Goal: Check status: Check status

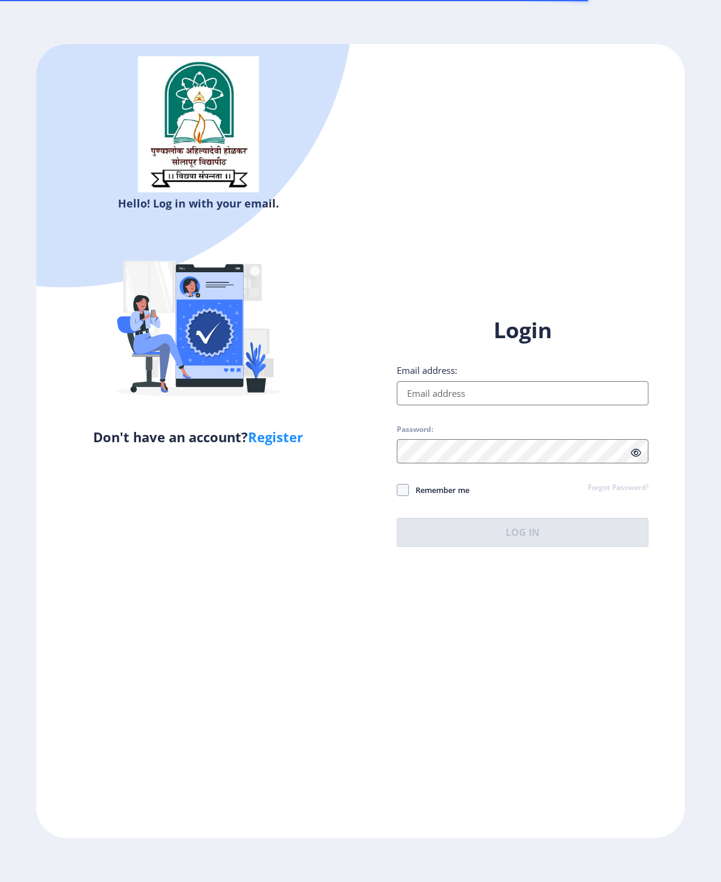
click at [587, 406] on input "Email address:" at bounding box center [523, 393] width 252 height 24
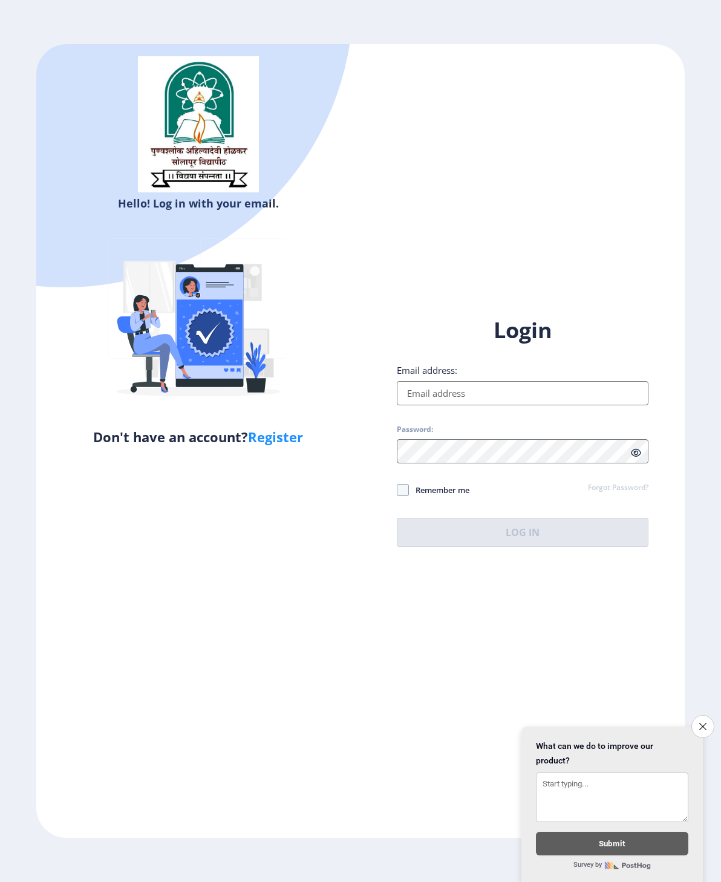
scroll to position [48, 0]
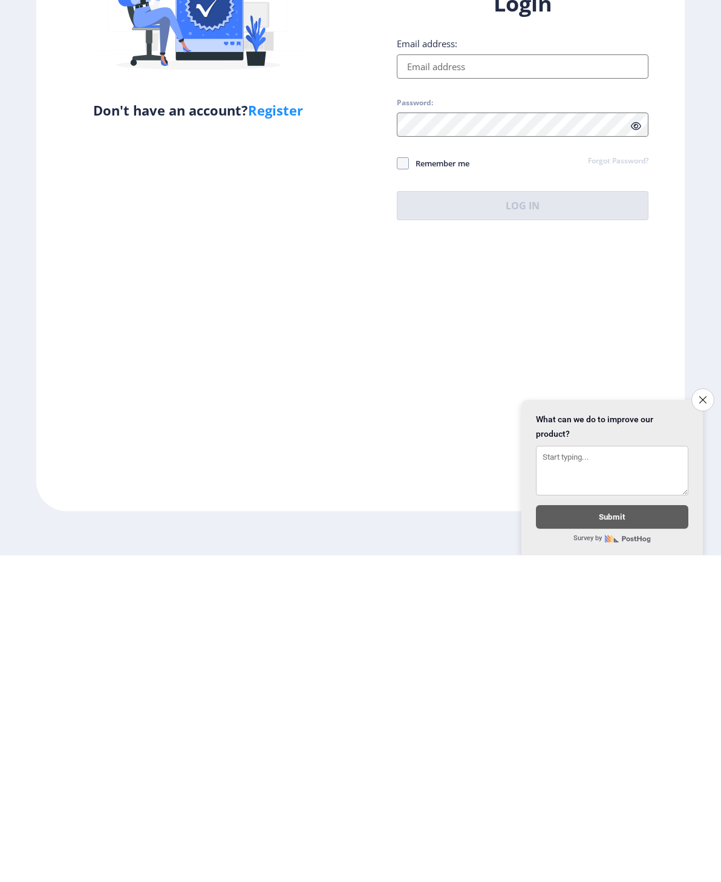
click at [524, 381] on input "Email address:" at bounding box center [523, 393] width 252 height 24
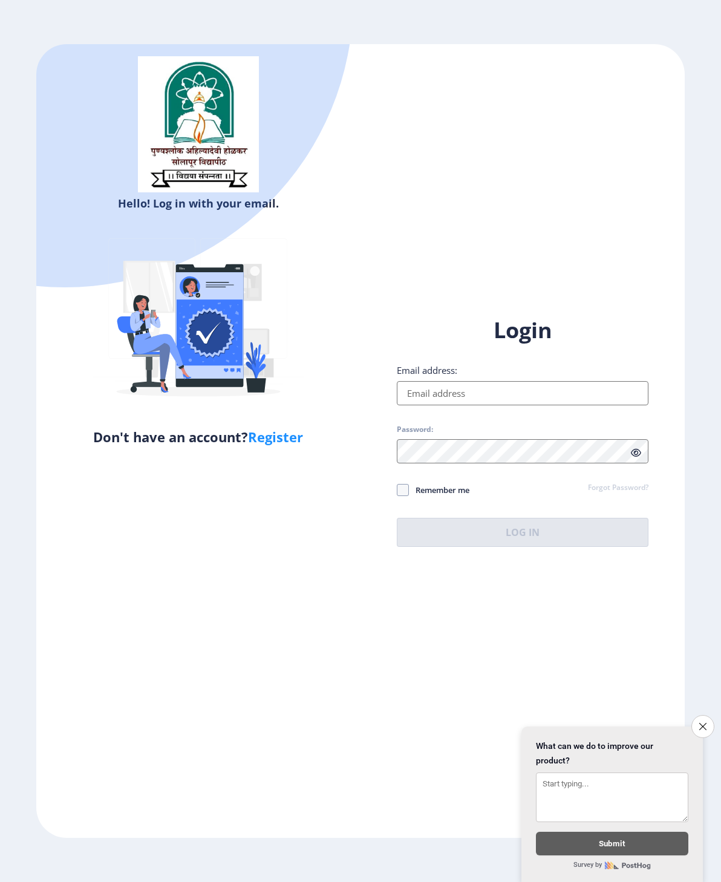
type input "[EMAIL_ADDRESS][DOMAIN_NAME]"
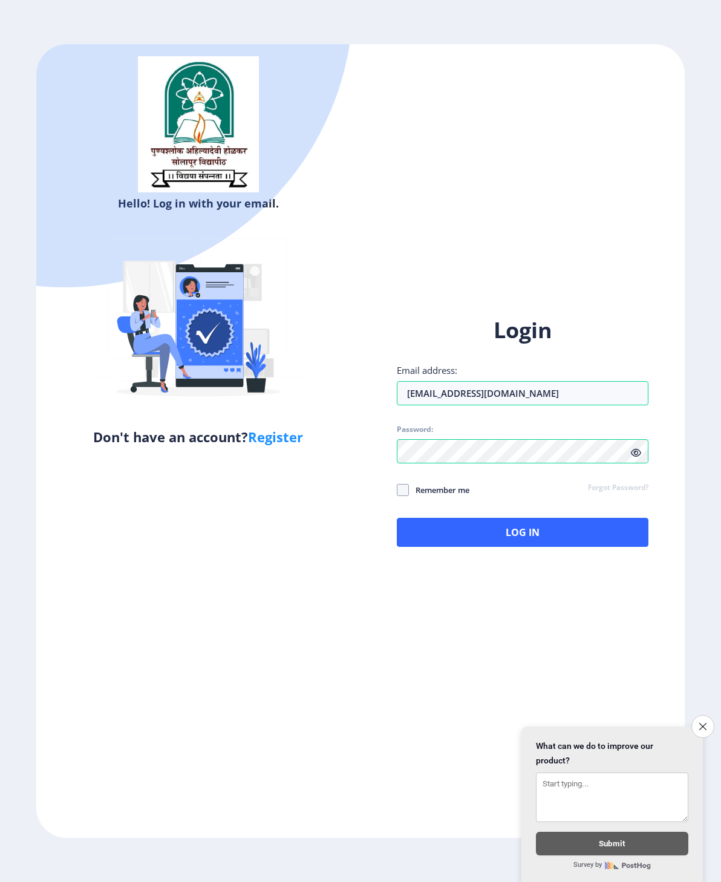
click at [465, 483] on span "Remember me" at bounding box center [439, 490] width 61 height 15
click at [398, 490] on input "Remember me" at bounding box center [397, 490] width 1 height 1
checkbox input "true"
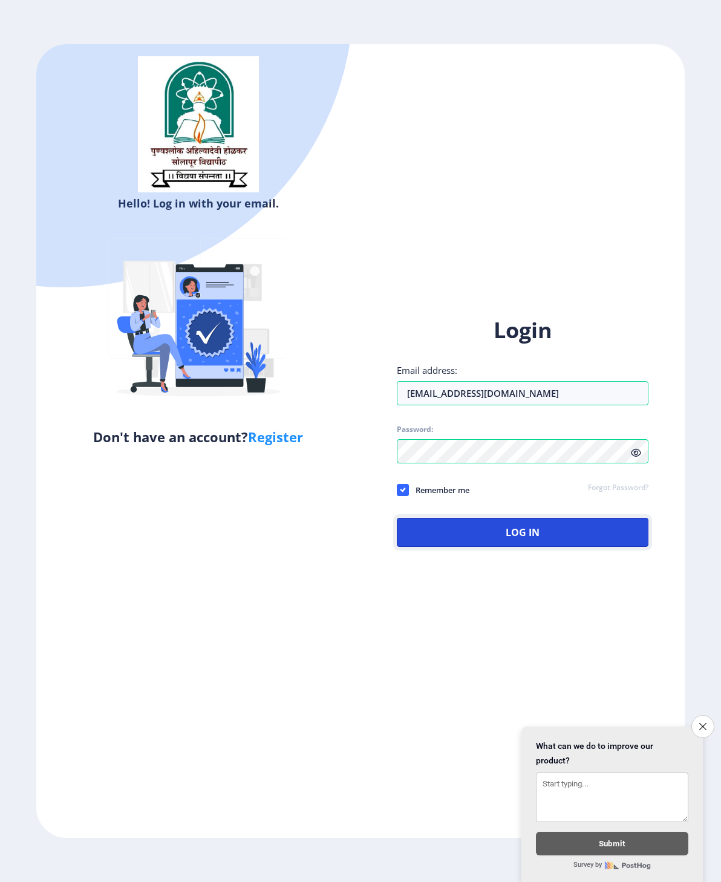
click at [466, 518] on button "Log In" at bounding box center [523, 532] width 252 height 29
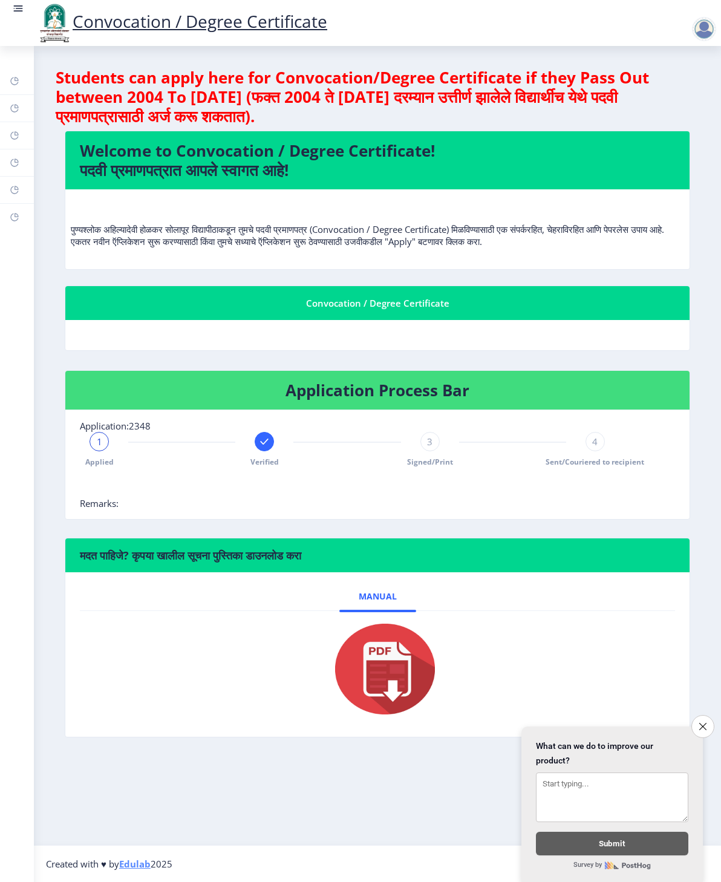
click at [705, 721] on button "Close survey" at bounding box center [703, 726] width 23 height 23
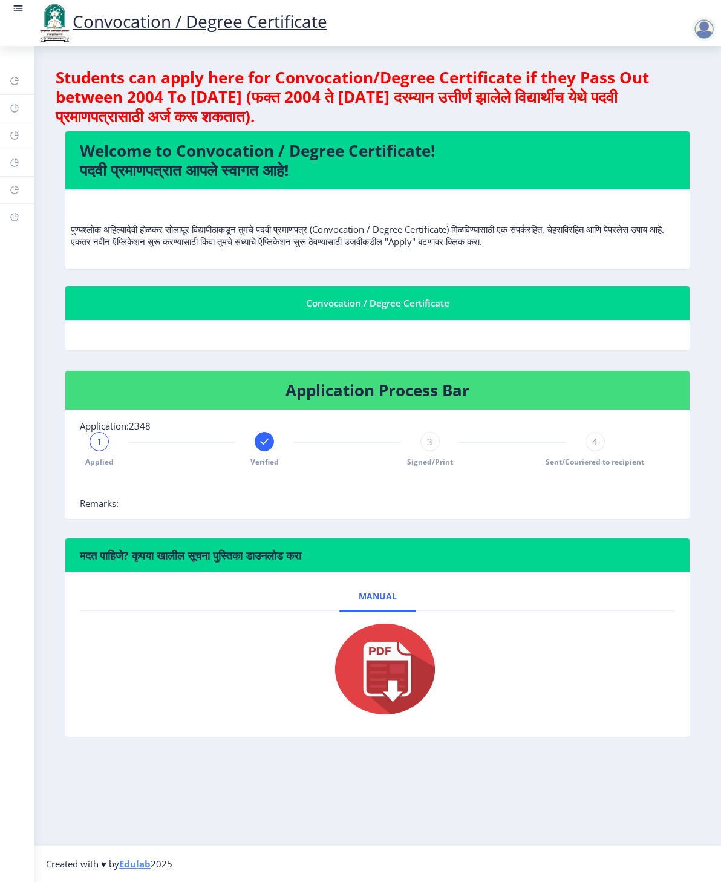
click at [21, 7] on rect at bounding box center [18, 8] width 12 height 12
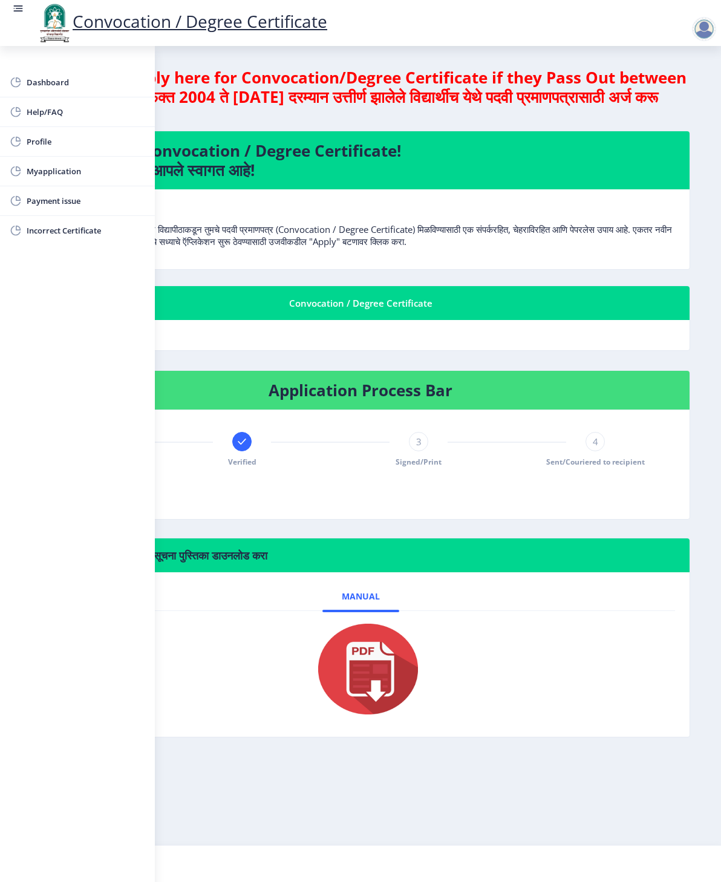
click at [87, 166] on span "Myapplication" at bounding box center [86, 171] width 119 height 15
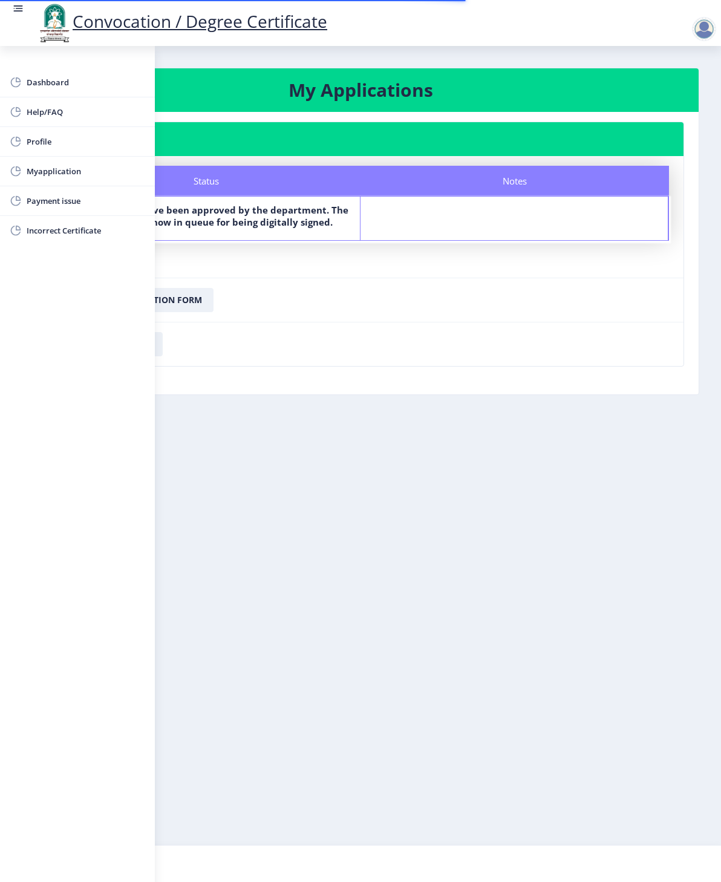
click at [583, 657] on nb-layout-column "My Applications Application 2348 Status Notes Status Your documents have been a…" at bounding box center [360, 446] width 721 height 800
click at [578, 668] on nb-layout-column "My Applications Application 2348 Status Notes Status Your documents have been a…" at bounding box center [360, 446] width 721 height 800
click at [16, 14] on rect at bounding box center [18, 8] width 12 height 12
